Goal: Information Seeking & Learning: Learn about a topic

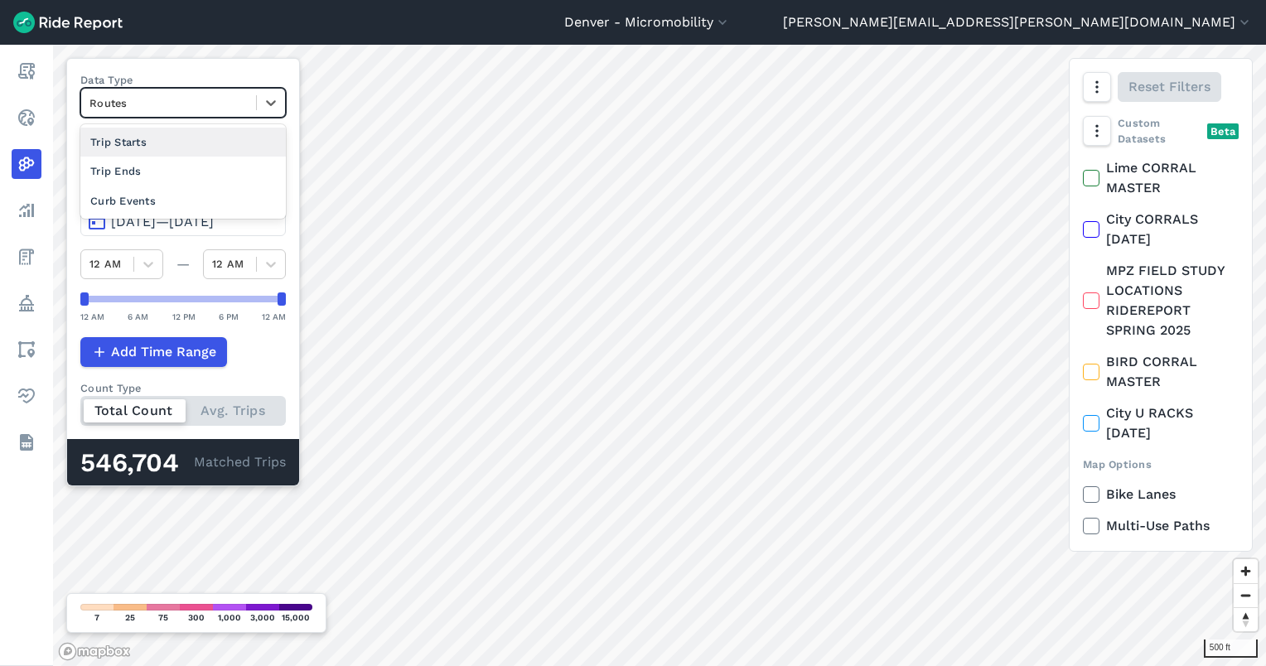
click at [160, 96] on div at bounding box center [169, 103] width 158 height 19
click at [166, 143] on div "Trip Starts" at bounding box center [183, 142] width 206 height 29
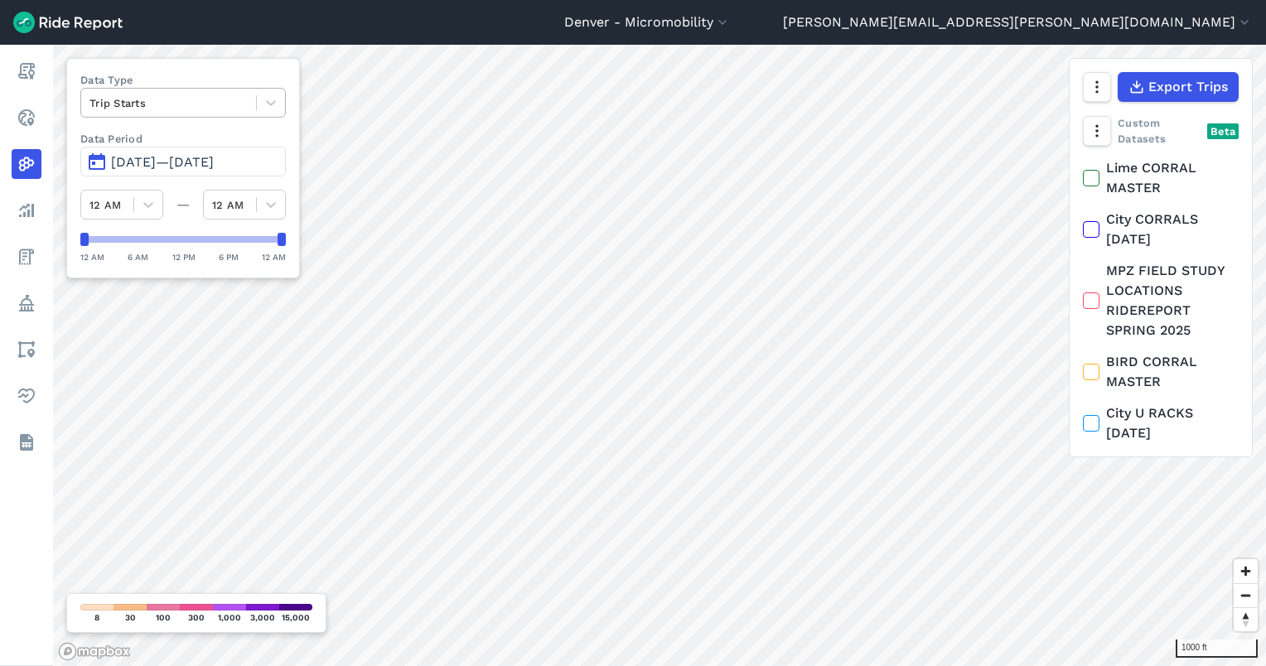
click at [91, 99] on input "text" at bounding box center [91, 103] width 3 height 16
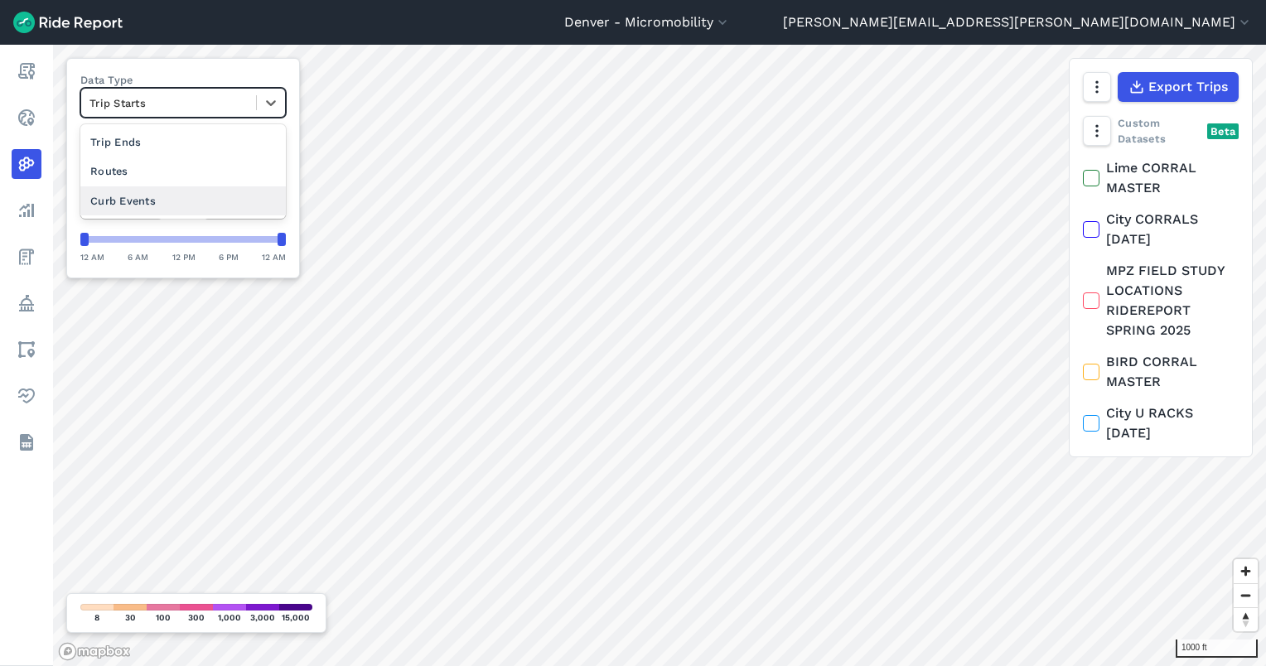
click at [100, 190] on div "Curb Events" at bounding box center [183, 200] width 206 height 29
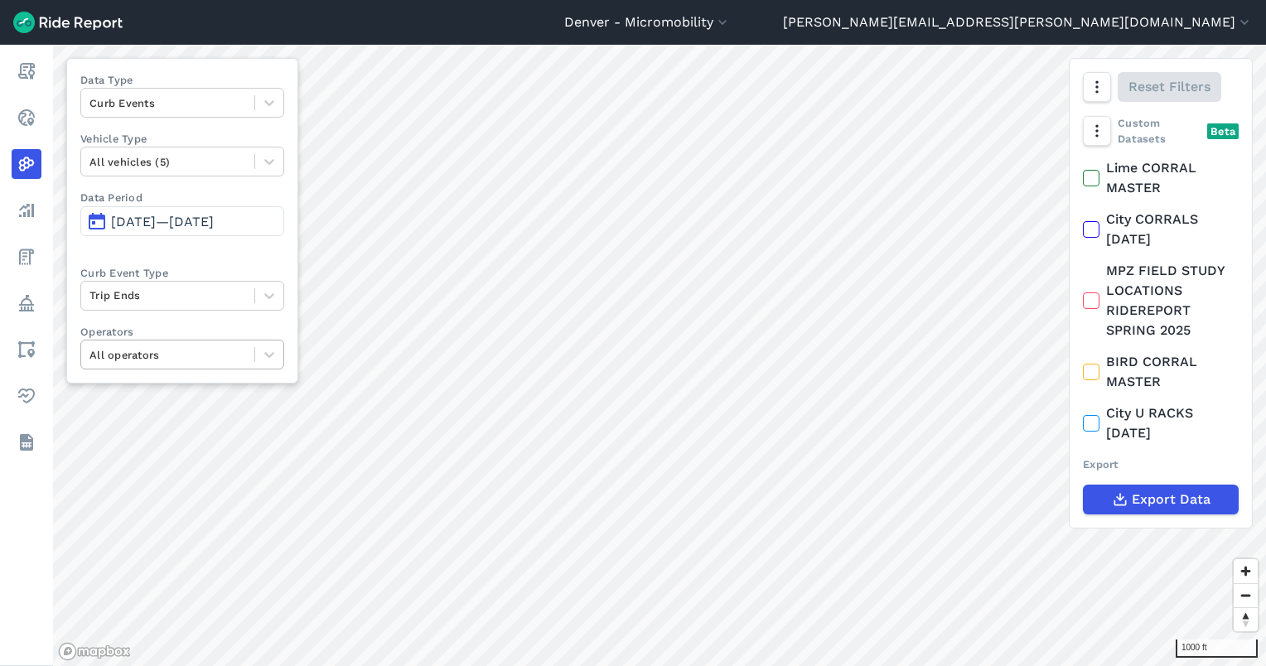
click at [156, 342] on div "All operators" at bounding box center [167, 355] width 173 height 26
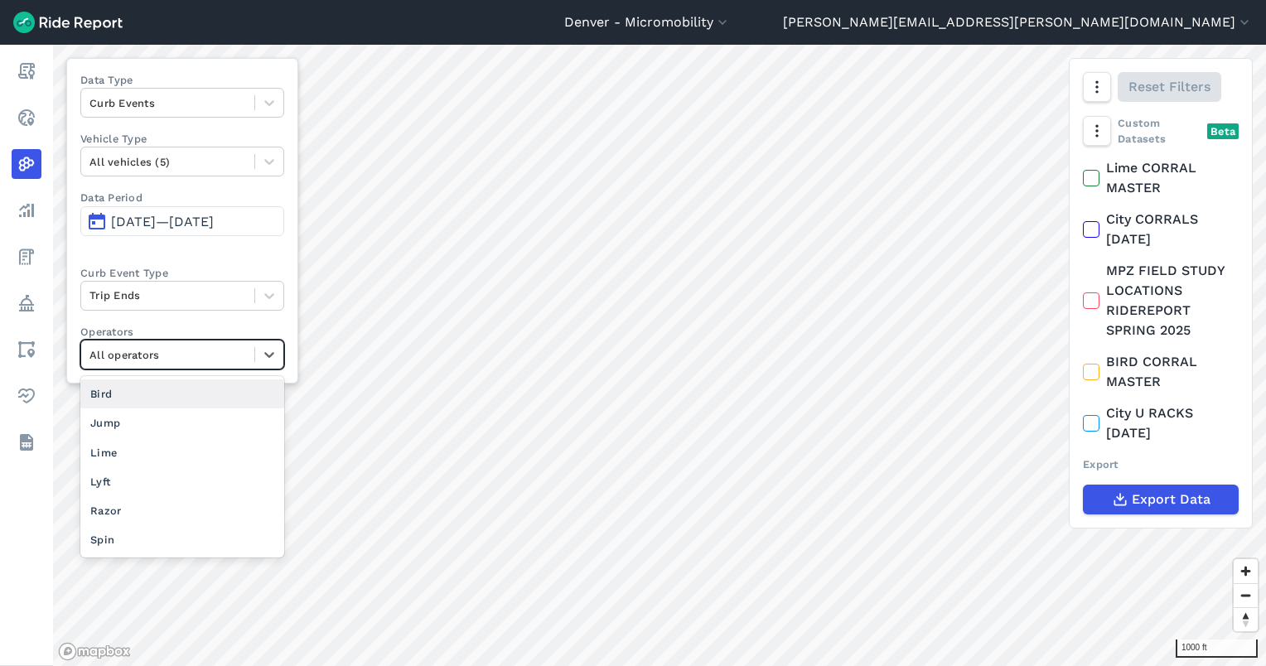
click at [118, 393] on div "Bird" at bounding box center [182, 394] width 204 height 29
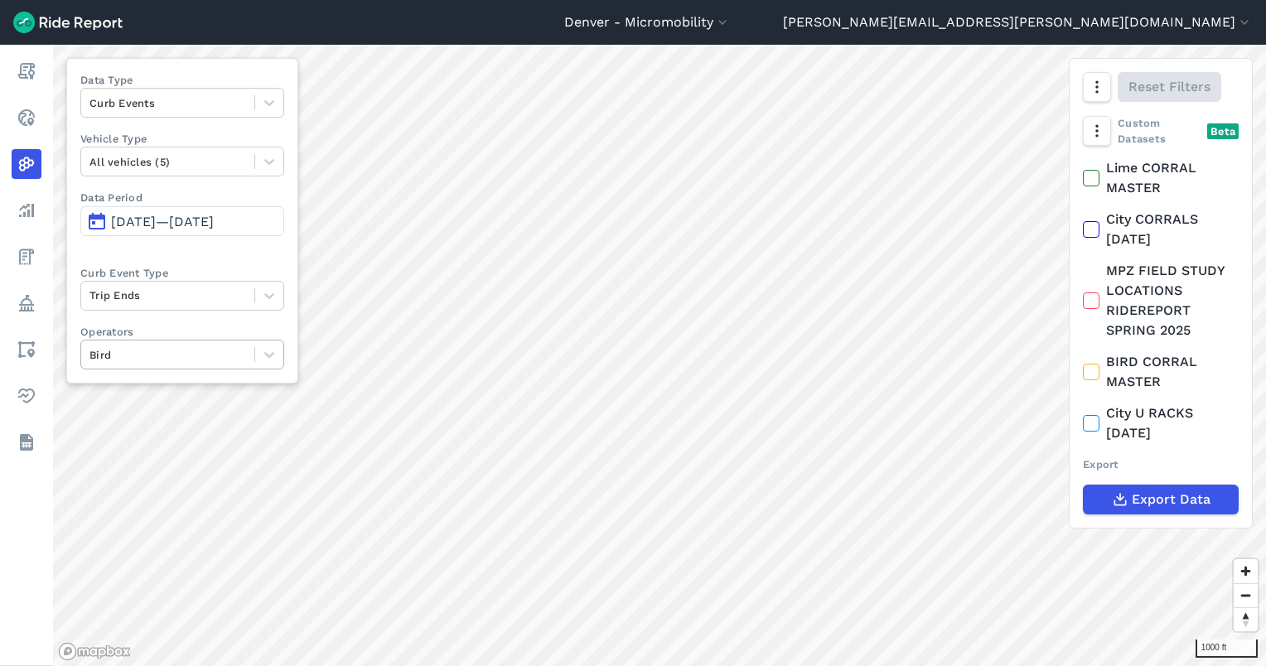
click at [190, 348] on div at bounding box center [168, 355] width 157 height 19
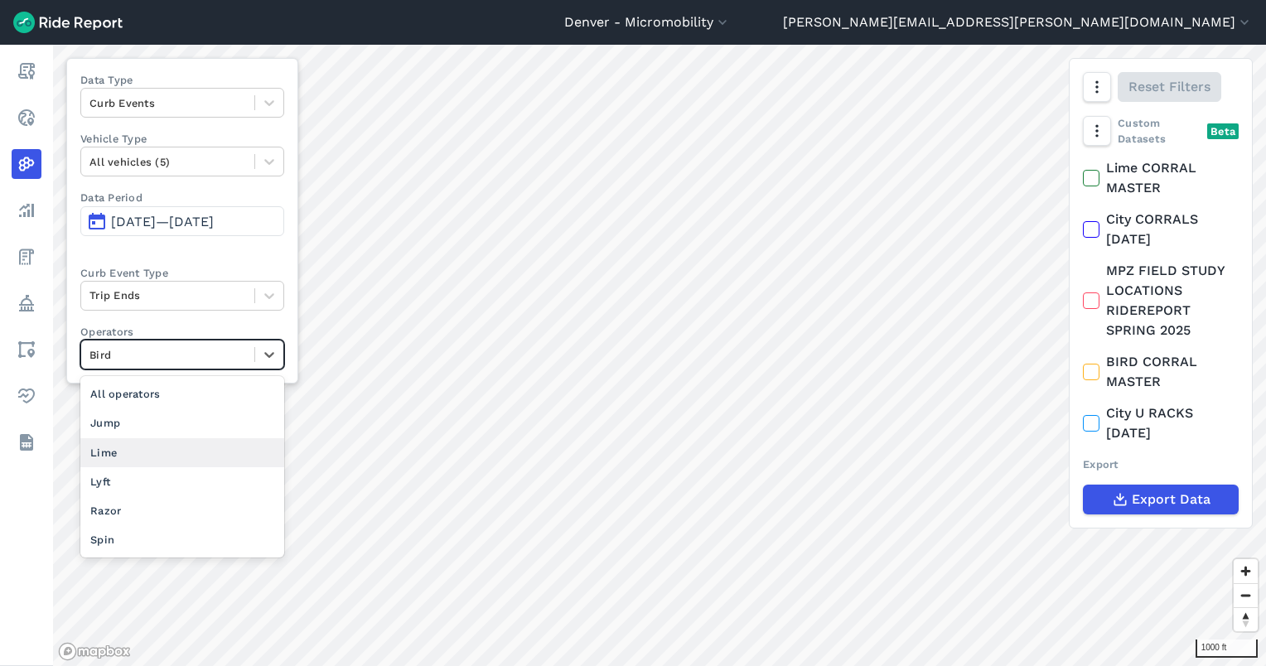
click at [186, 452] on div "Lime" at bounding box center [182, 452] width 204 height 29
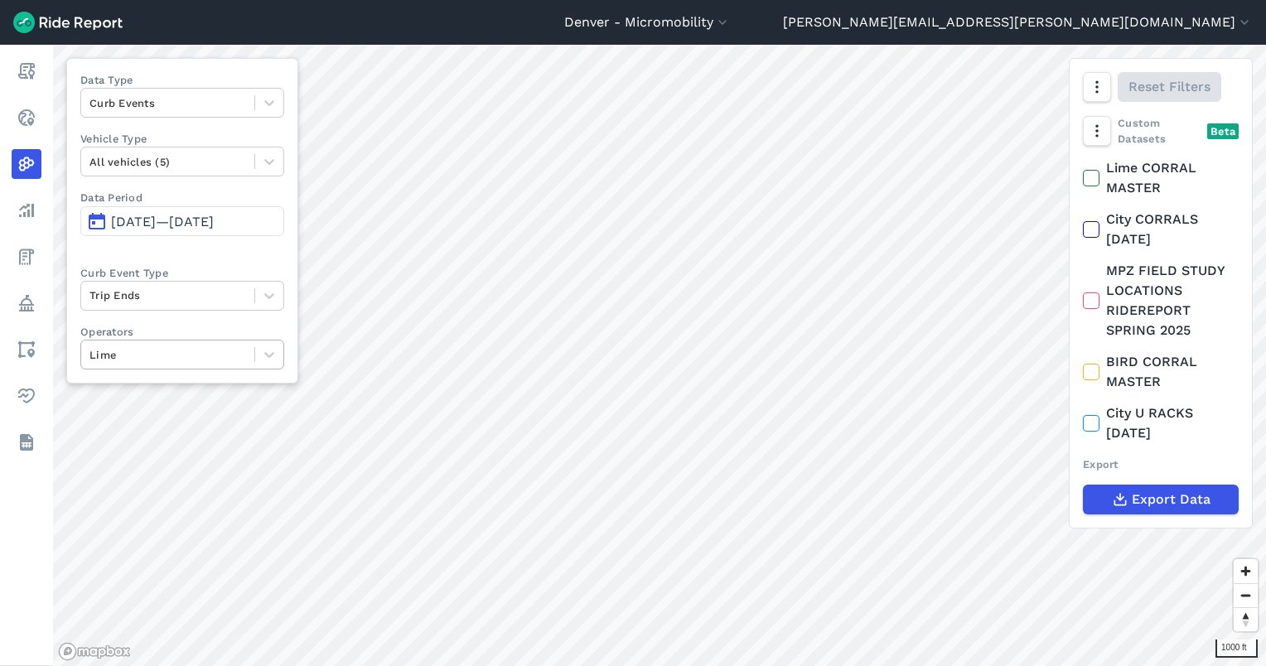
click at [163, 368] on div "Lime" at bounding box center [182, 355] width 204 height 30
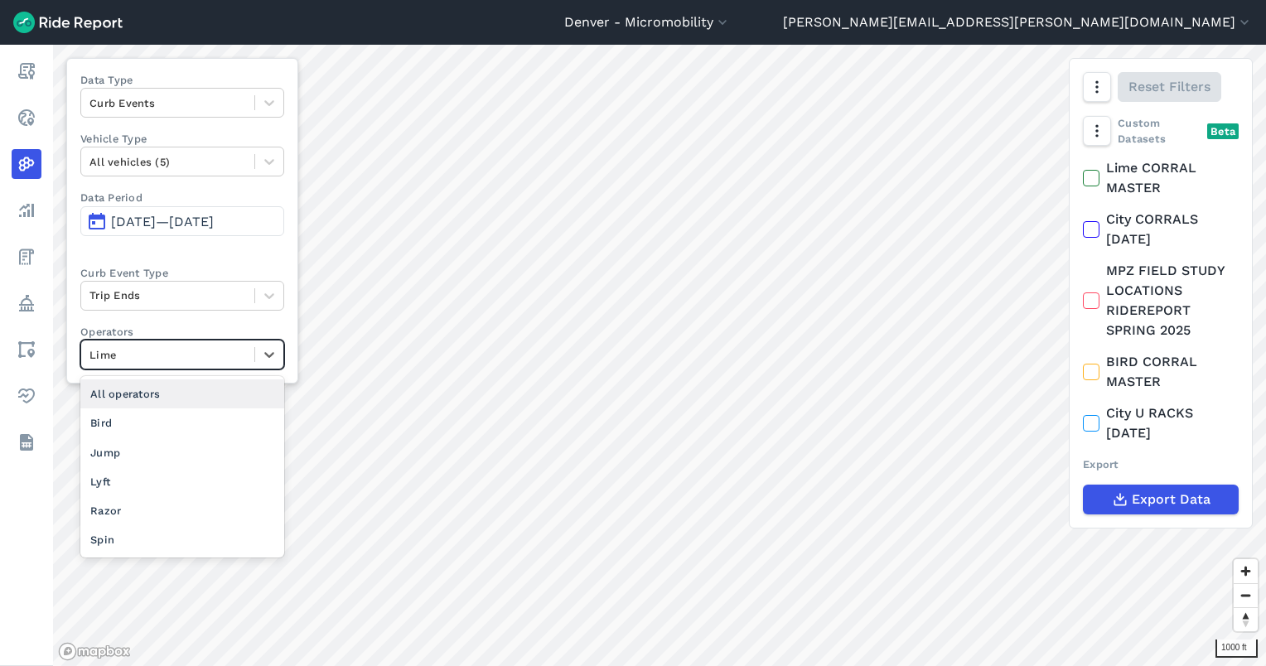
click at [159, 383] on div "All operators" at bounding box center [182, 394] width 204 height 29
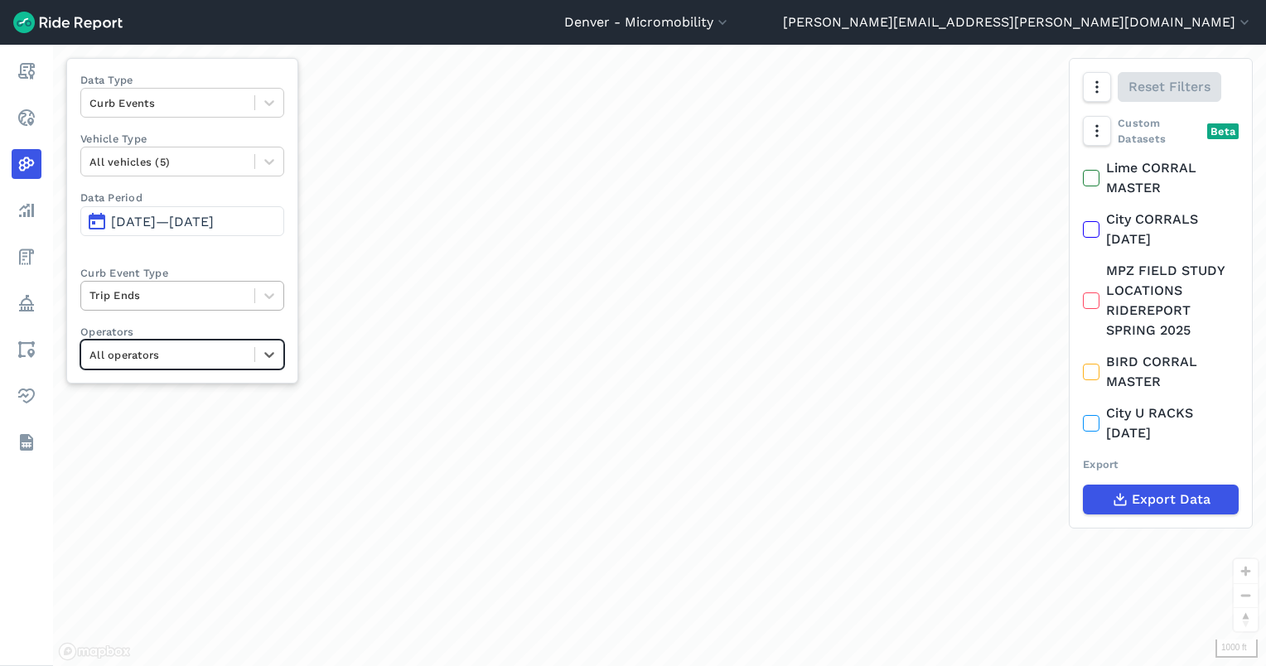
click at [153, 301] on div at bounding box center [168, 295] width 157 height 19
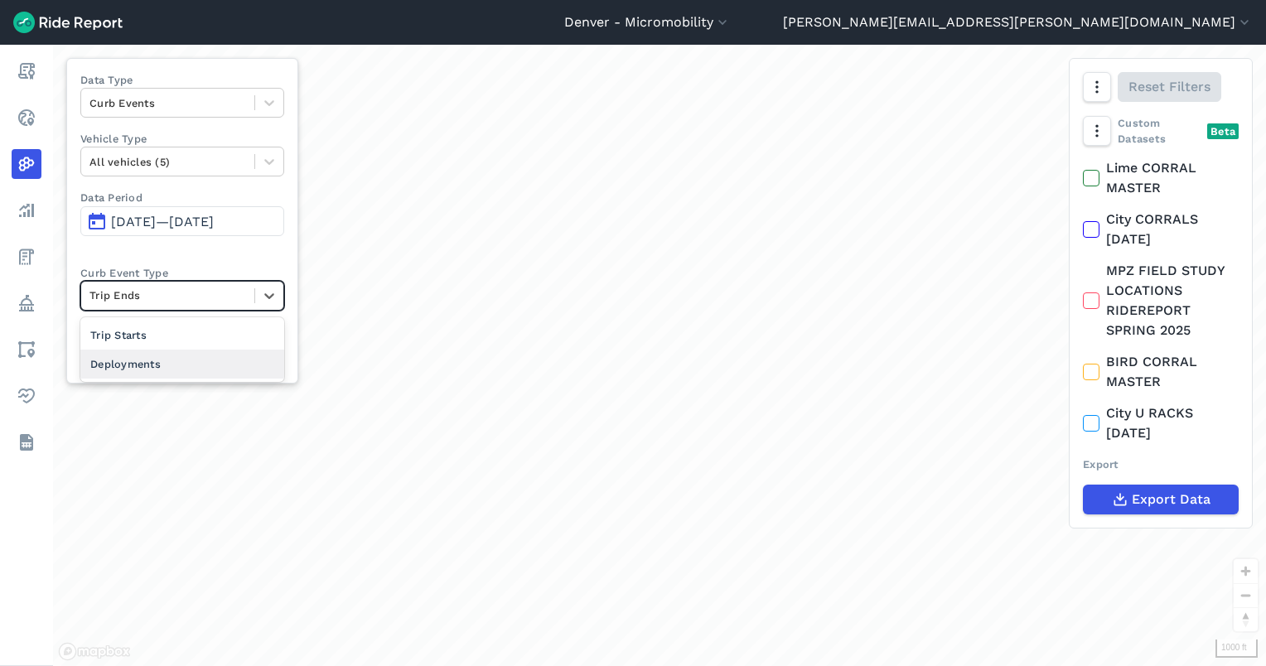
click at [152, 356] on div "Deployments" at bounding box center [182, 364] width 204 height 29
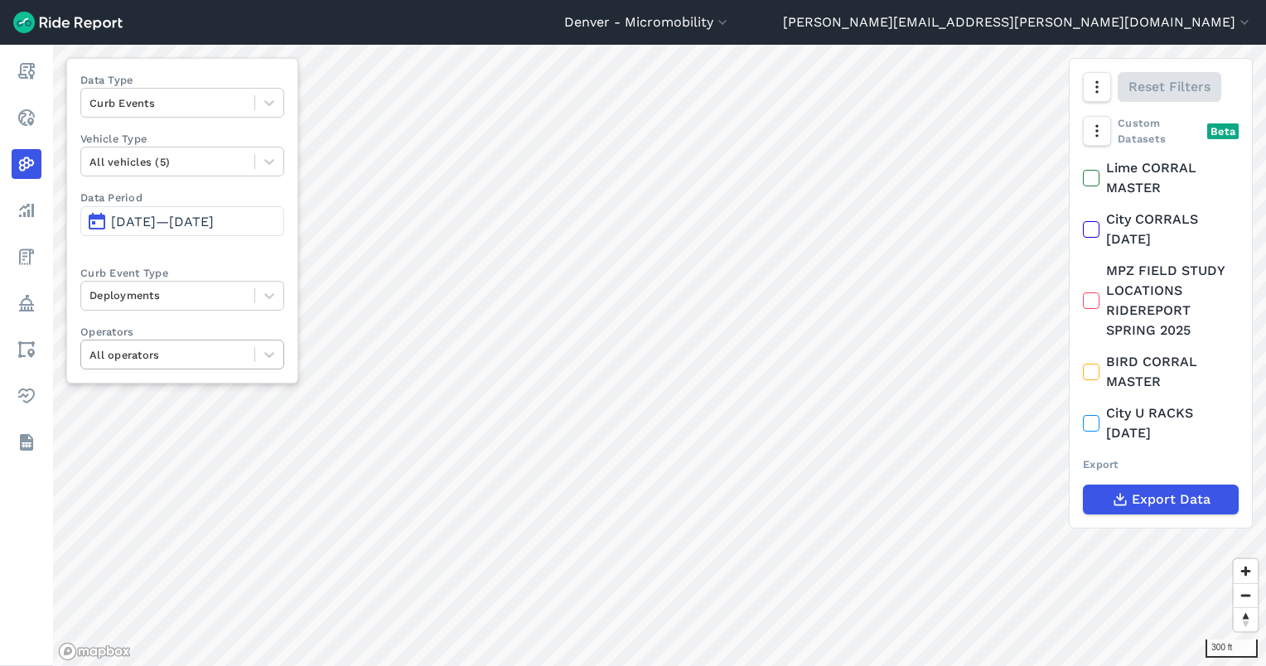
click at [197, 354] on div at bounding box center [168, 355] width 157 height 19
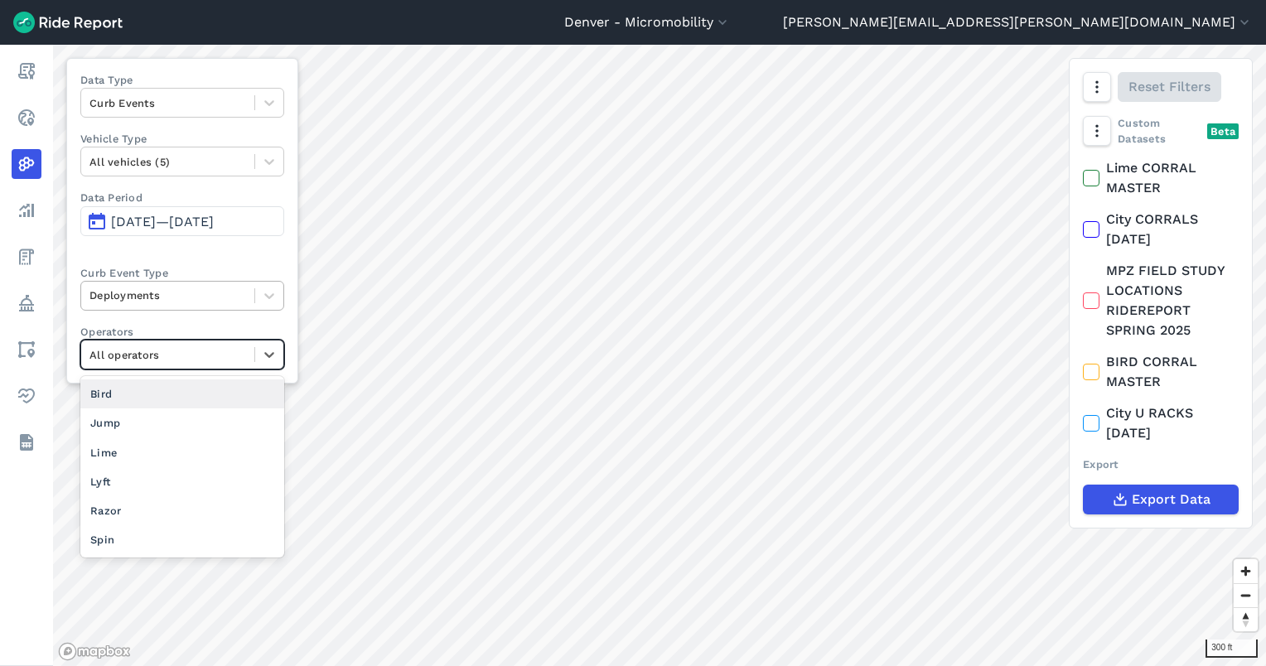
click at [186, 293] on div at bounding box center [168, 295] width 157 height 19
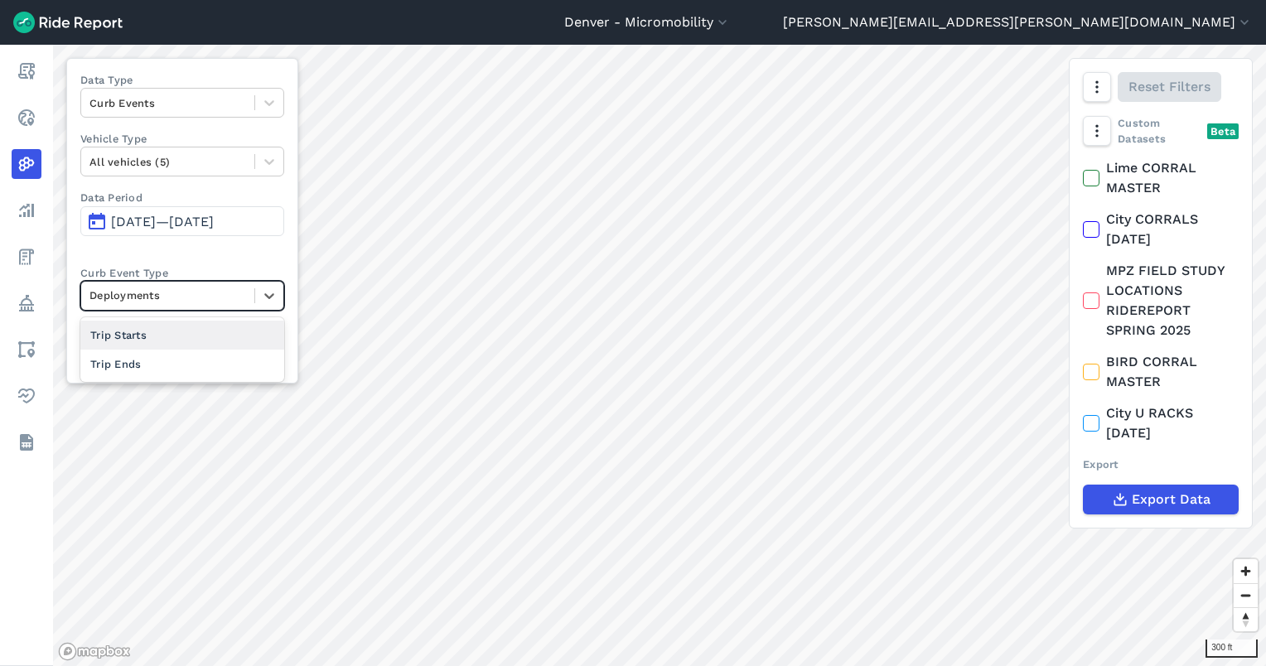
click at [169, 341] on div "Trip Starts" at bounding box center [182, 335] width 204 height 29
